Goal: Task Accomplishment & Management: Complete application form

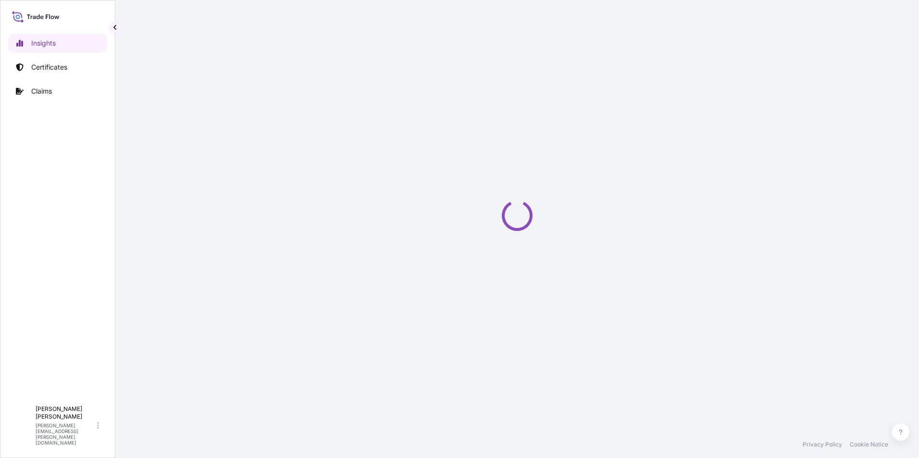
select select "2025"
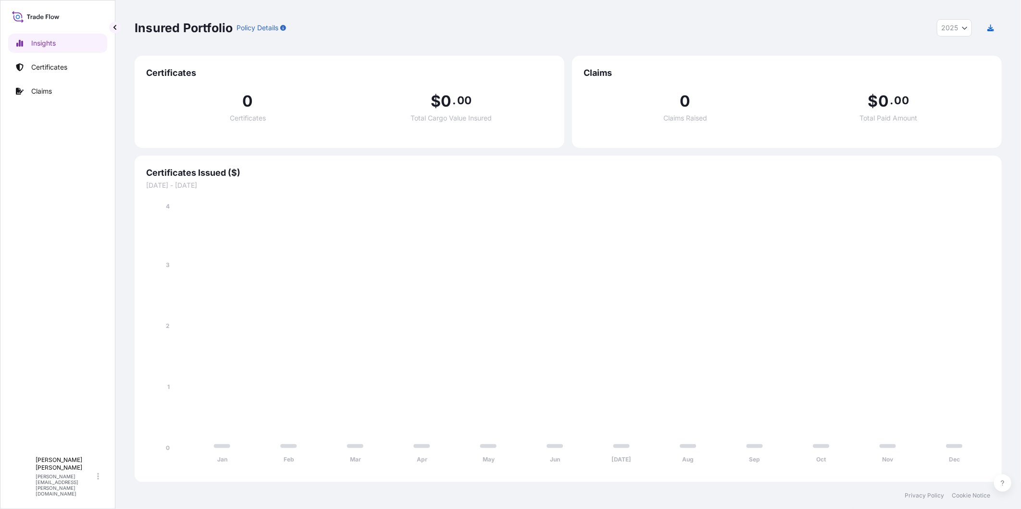
click at [48, 58] on link "Certificates" at bounding box center [57, 67] width 99 height 19
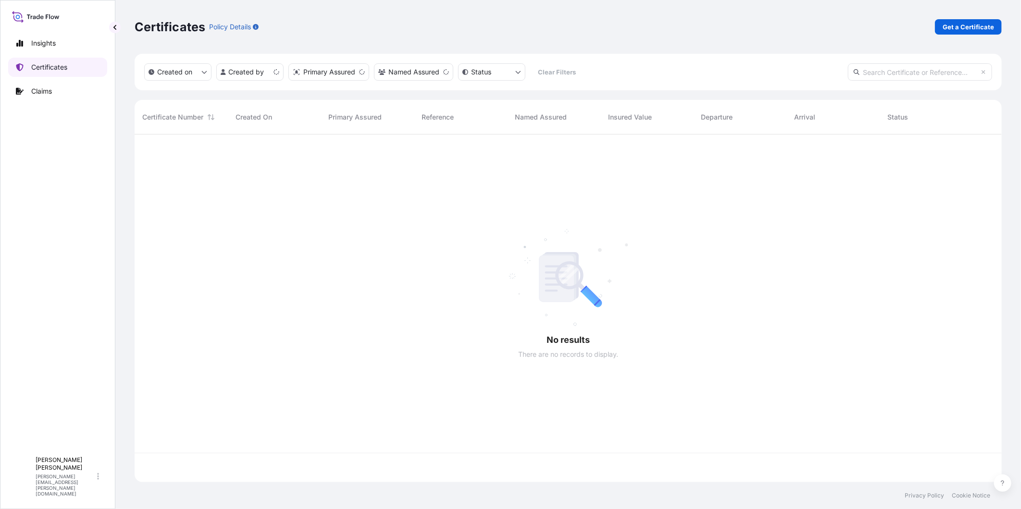
scroll to position [345, 859]
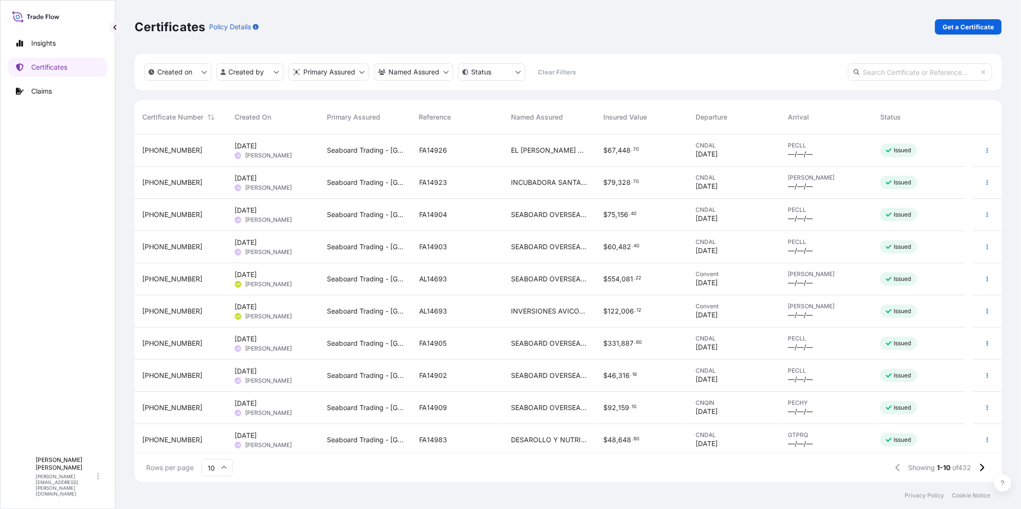
click at [603, 209] on div "$ 75 , 156 . 40" at bounding box center [641, 215] width 92 height 32
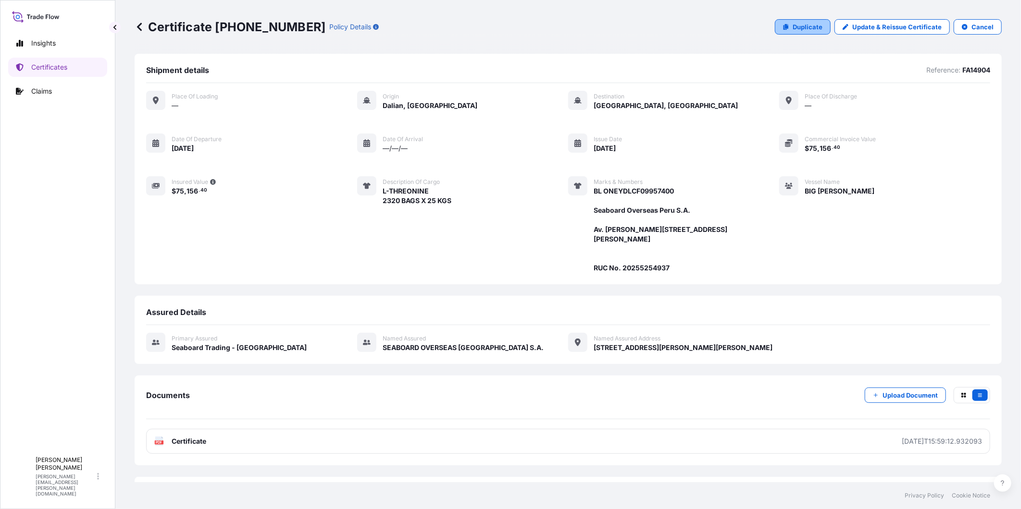
click at [792, 28] on p "Duplicate" at bounding box center [807, 27] width 30 height 10
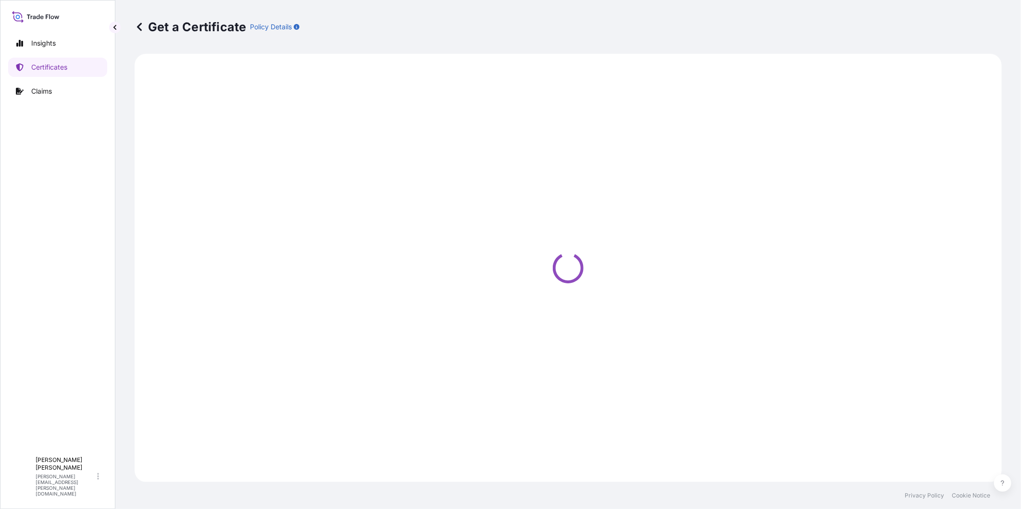
select select "Ocean Vessel"
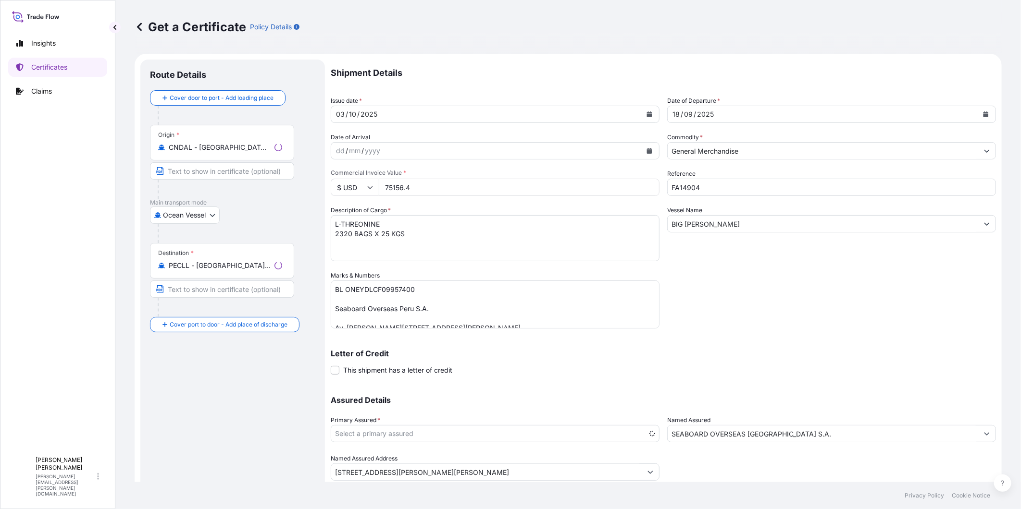
select select "31639"
click at [242, 154] on div "Origin * [GEOGRAPHIC_DATA] - [GEOGRAPHIC_DATA], [GEOGRAPHIC_DATA]" at bounding box center [222, 143] width 144 height 36
click at [242, 152] on input "CNDAL - [GEOGRAPHIC_DATA], [GEOGRAPHIC_DATA]" at bounding box center [225, 148] width 113 height 10
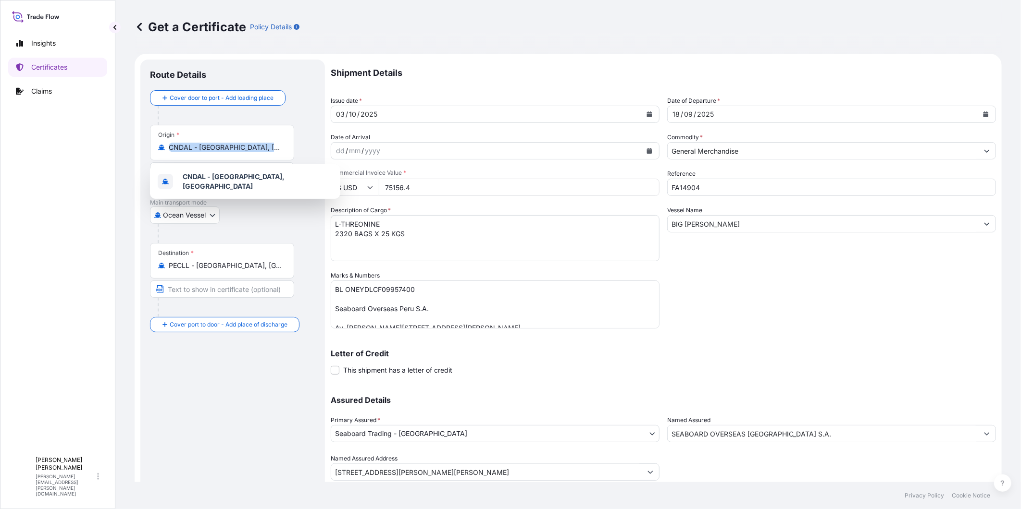
click at [242, 154] on div "Origin * [GEOGRAPHIC_DATA] - [GEOGRAPHIC_DATA], [GEOGRAPHIC_DATA]" at bounding box center [222, 143] width 144 height 36
click at [242, 152] on input "CNDAL - [GEOGRAPHIC_DATA], [GEOGRAPHIC_DATA]" at bounding box center [225, 148] width 113 height 10
drag, startPoint x: 242, startPoint y: 154, endPoint x: 233, endPoint y: 148, distance: 10.4
click at [233, 148] on input "CNDAL - [GEOGRAPHIC_DATA], [GEOGRAPHIC_DATA]" at bounding box center [225, 148] width 113 height 10
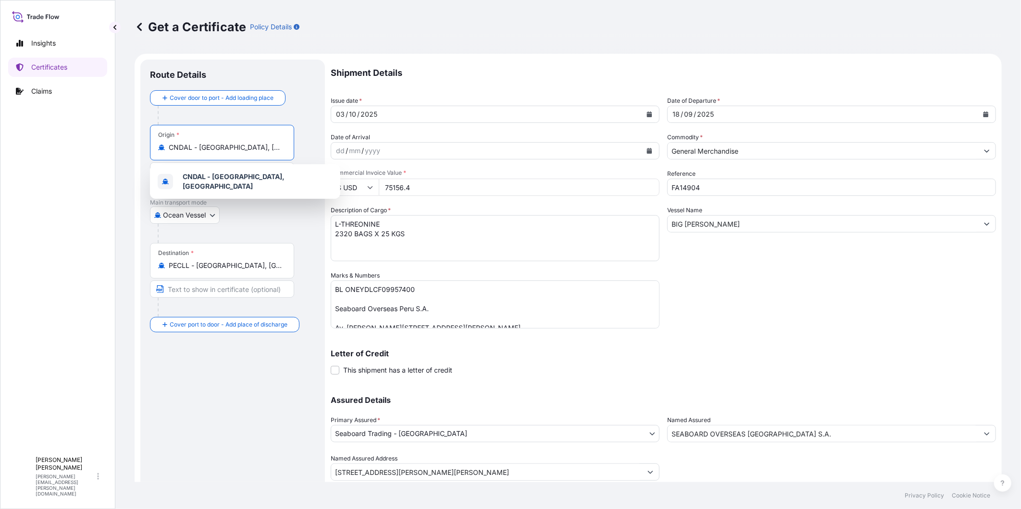
click at [233, 148] on input "CNDAL - [GEOGRAPHIC_DATA], [GEOGRAPHIC_DATA]" at bounding box center [225, 148] width 113 height 10
click at [259, 149] on input "CNDAL - [GEOGRAPHIC_DATA], [GEOGRAPHIC_DATA]" at bounding box center [225, 148] width 113 height 10
click at [250, 149] on input "CNDAL - [GEOGRAPHIC_DATA], [GEOGRAPHIC_DATA]" at bounding box center [225, 148] width 113 height 10
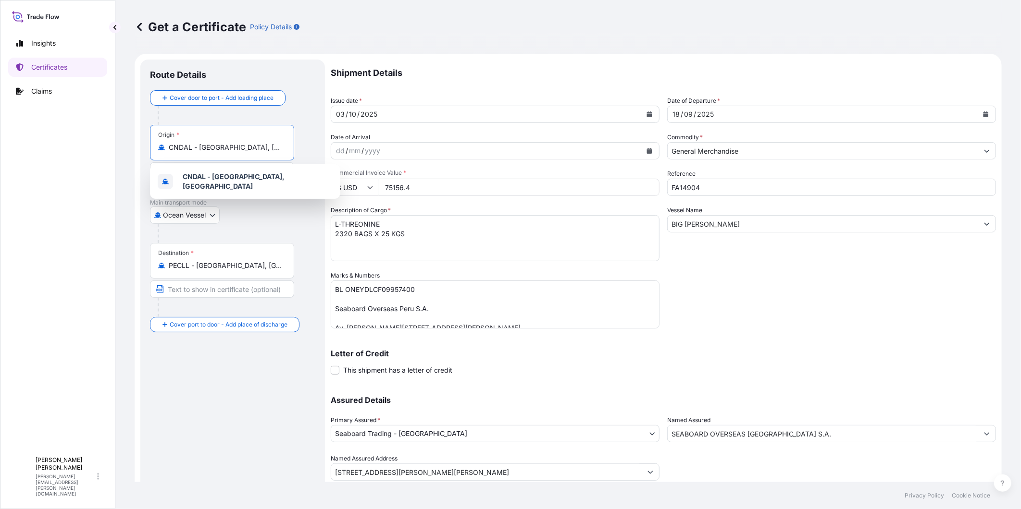
click at [250, 149] on input "CNDAL - [GEOGRAPHIC_DATA], [GEOGRAPHIC_DATA]" at bounding box center [225, 148] width 113 height 10
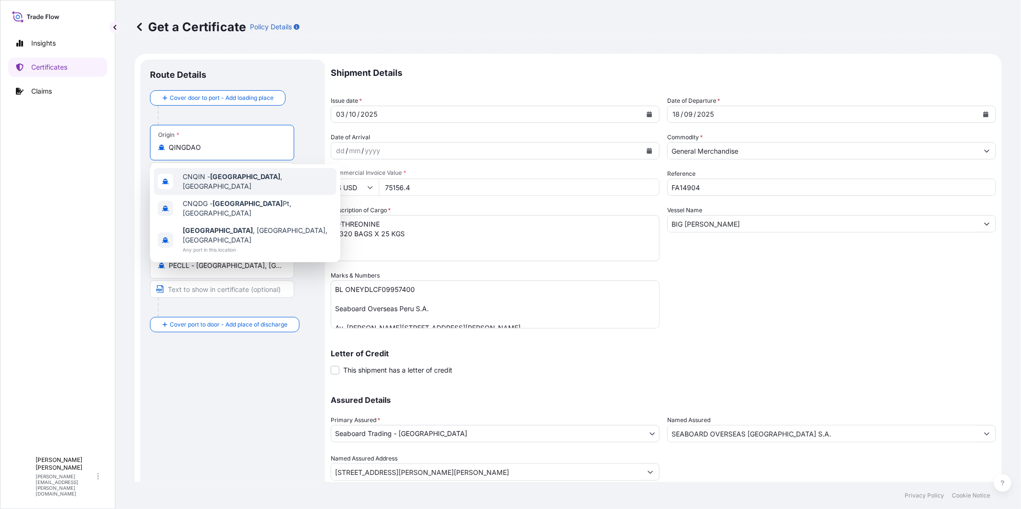
click at [260, 177] on span "CNQIN - [GEOGRAPHIC_DATA] , [GEOGRAPHIC_DATA]" at bounding box center [258, 181] width 150 height 19
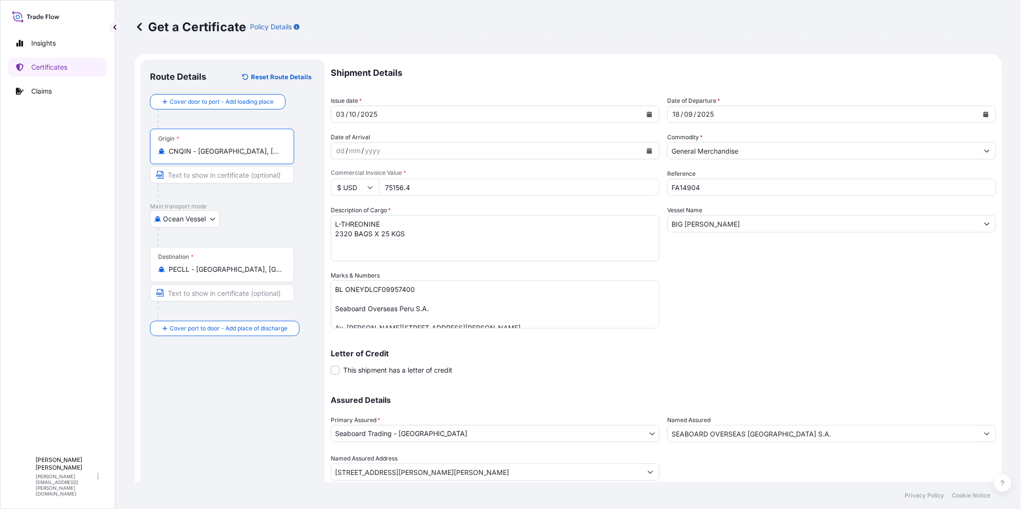
type input "CNQIN - [GEOGRAPHIC_DATA], [GEOGRAPHIC_DATA]"
click at [198, 274] on input "PECLL - [GEOGRAPHIC_DATA], [GEOGRAPHIC_DATA]" at bounding box center [225, 270] width 113 height 10
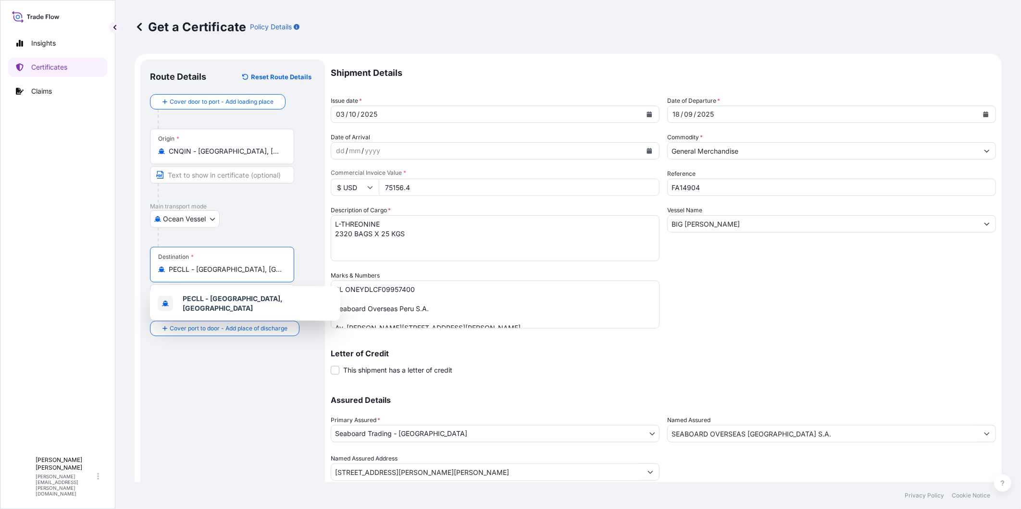
click at [198, 274] on input "PECLL - [GEOGRAPHIC_DATA], [GEOGRAPHIC_DATA]" at bounding box center [225, 270] width 113 height 10
type input "PECHY - [GEOGRAPHIC_DATA], [GEOGRAPHIC_DATA]"
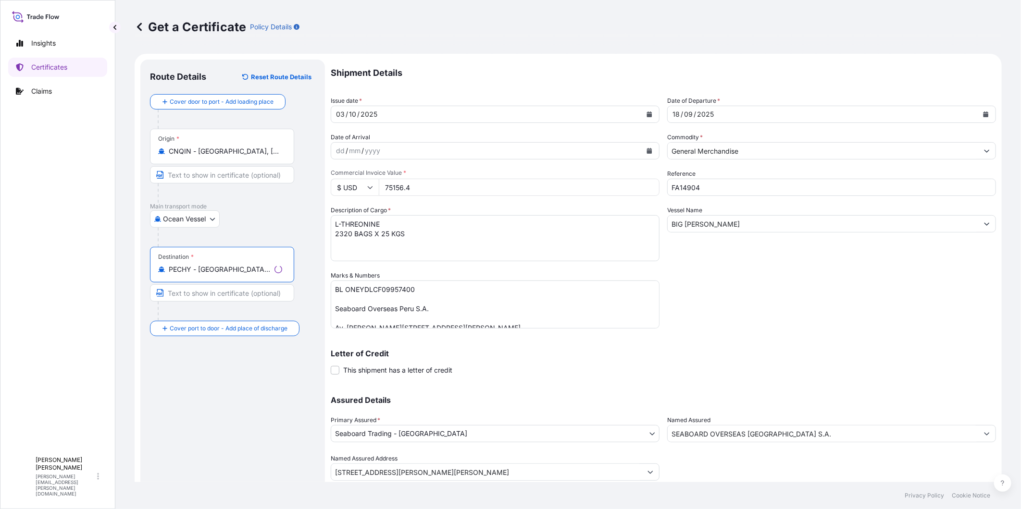
click at [789, 271] on div "Shipment Details Issue date * [DATE] Date of Departure * [DATE] Date of Arrival…" at bounding box center [663, 270] width 665 height 421
click at [713, 228] on input "BIG [PERSON_NAME]" at bounding box center [822, 223] width 310 height 17
click at [711, 227] on input "BIG [PERSON_NAME]" at bounding box center [822, 223] width 310 height 17
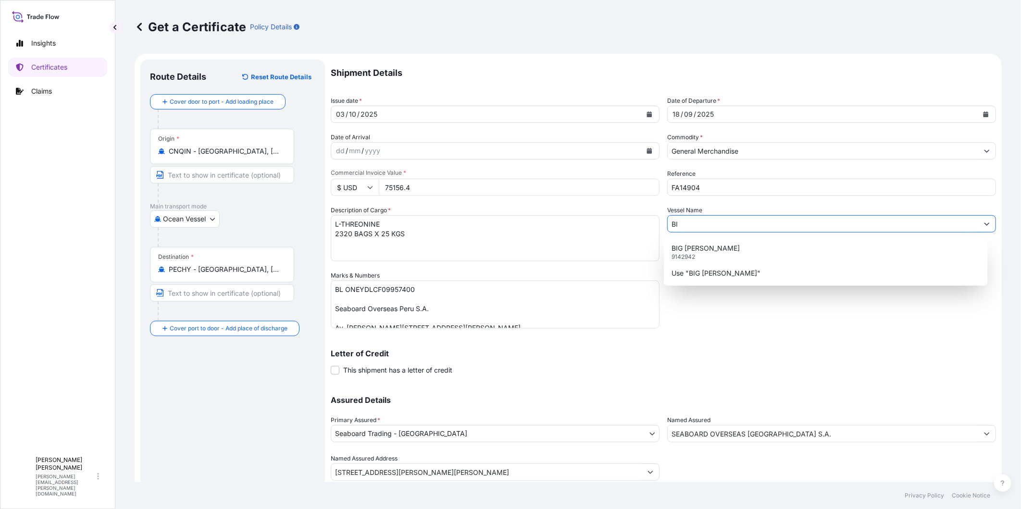
type input "B"
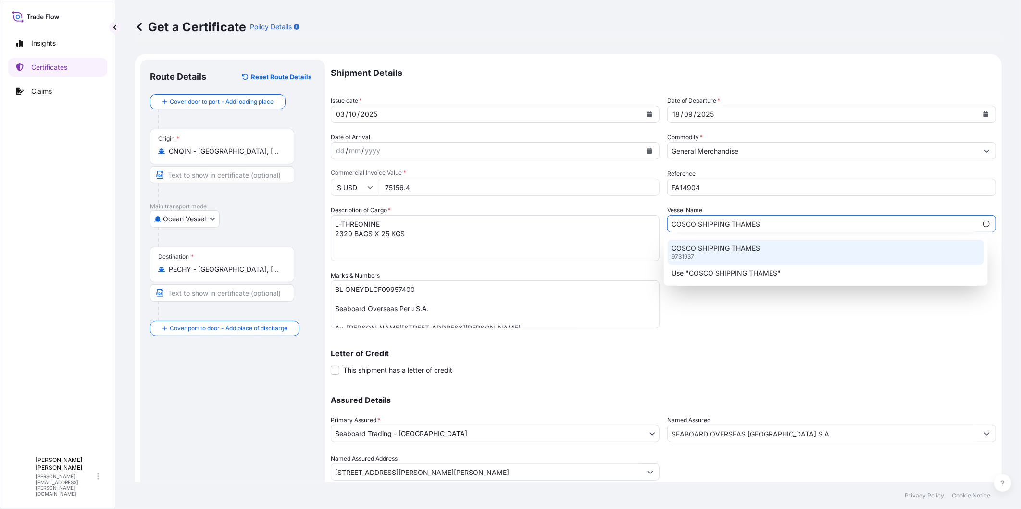
click at [721, 246] on p "COSCO SHIPPING THAMES" at bounding box center [715, 249] width 88 height 10
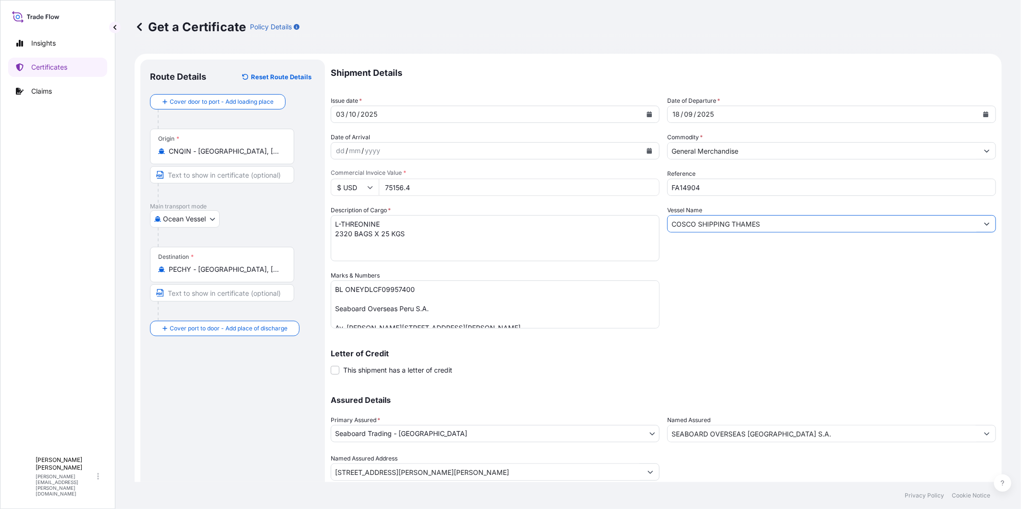
type input "COSCO SHIPPING THAMES"
click at [706, 185] on input "FA14904" at bounding box center [831, 187] width 329 height 17
type input "FA14912A"
click at [369, 224] on textarea "L-THREONINE 2320 BAGS X 25 KGS" at bounding box center [495, 238] width 329 height 46
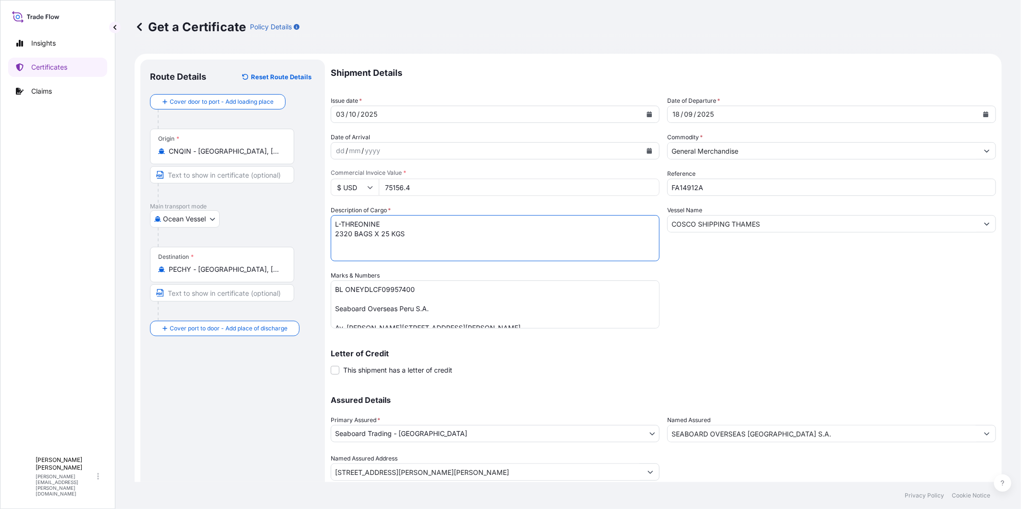
click at [369, 224] on textarea "L-THREONINE 2320 BAGS X 25 KGS" at bounding box center [495, 238] width 329 height 46
paste textarea "[MEDICAL_DATA] HCL 98%"
click at [353, 235] on textarea "L-THREONINE 2320 BAGS X 25 KGS" at bounding box center [495, 238] width 329 height 46
type textarea "[MEDICAL_DATA] HCL 98% 2320 BAGS X 25 KGS"
click at [137, 26] on icon at bounding box center [139, 27] width 5 height 8
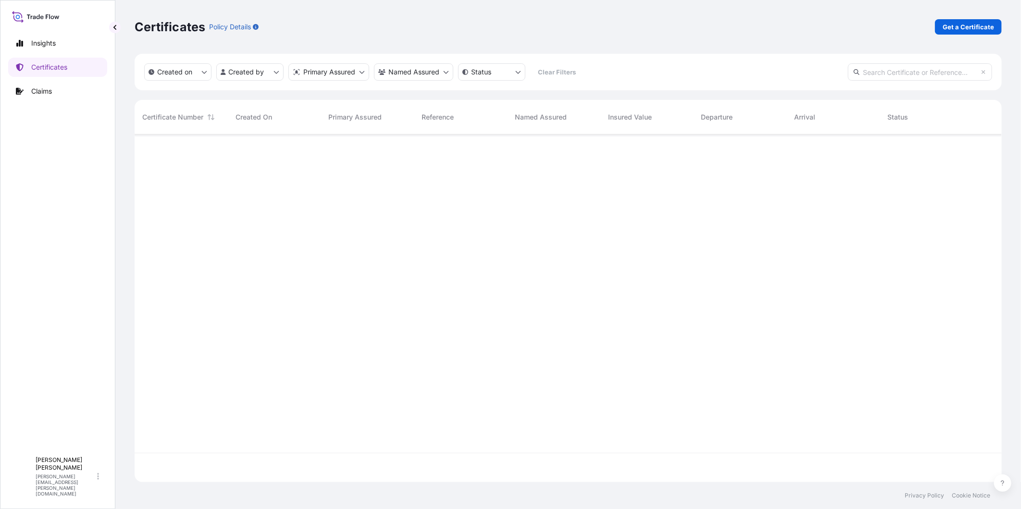
scroll to position [345, 859]
